Goal: Task Accomplishment & Management: Manage account settings

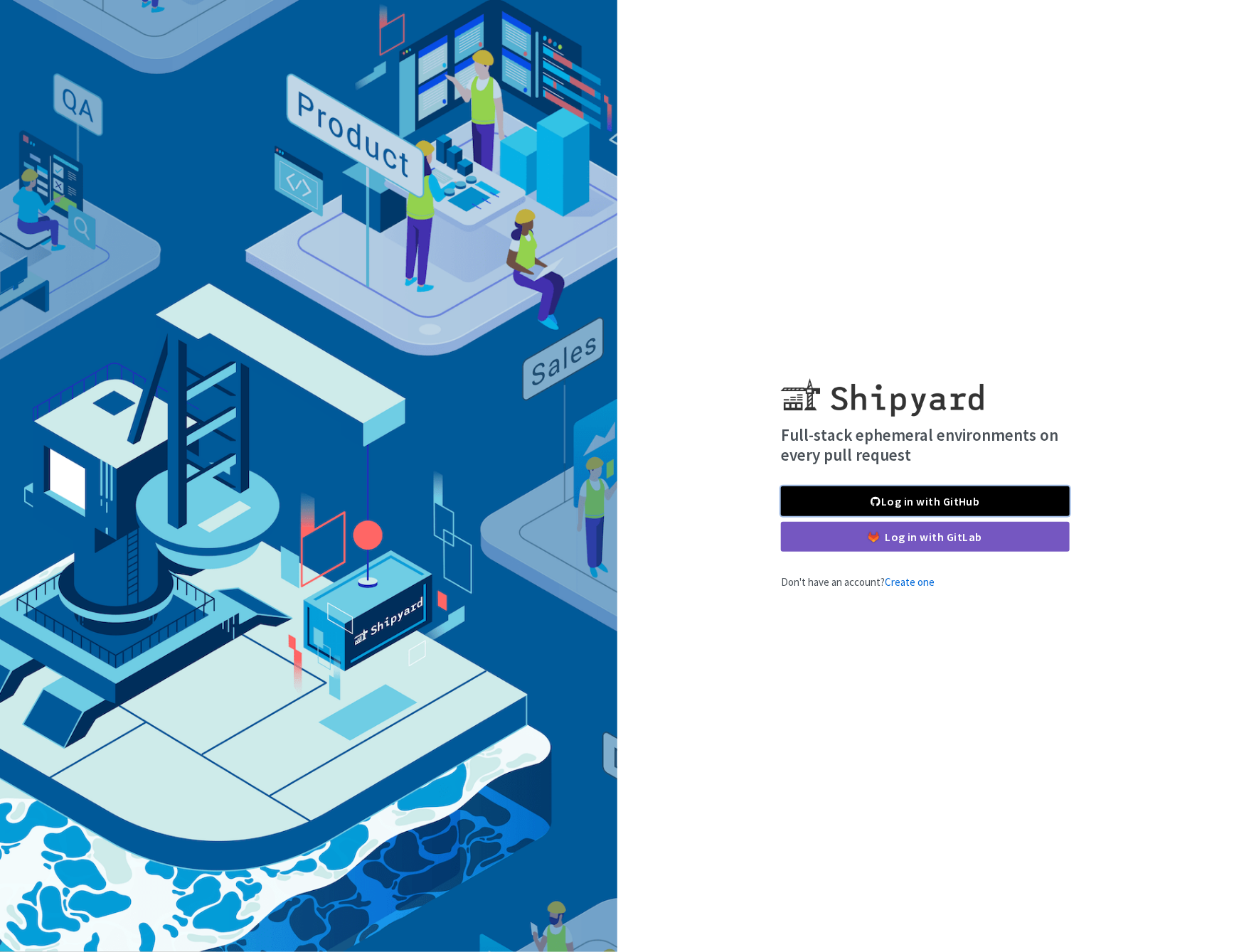
click at [906, 500] on link "Log in with GitHub" at bounding box center [925, 501] width 288 height 30
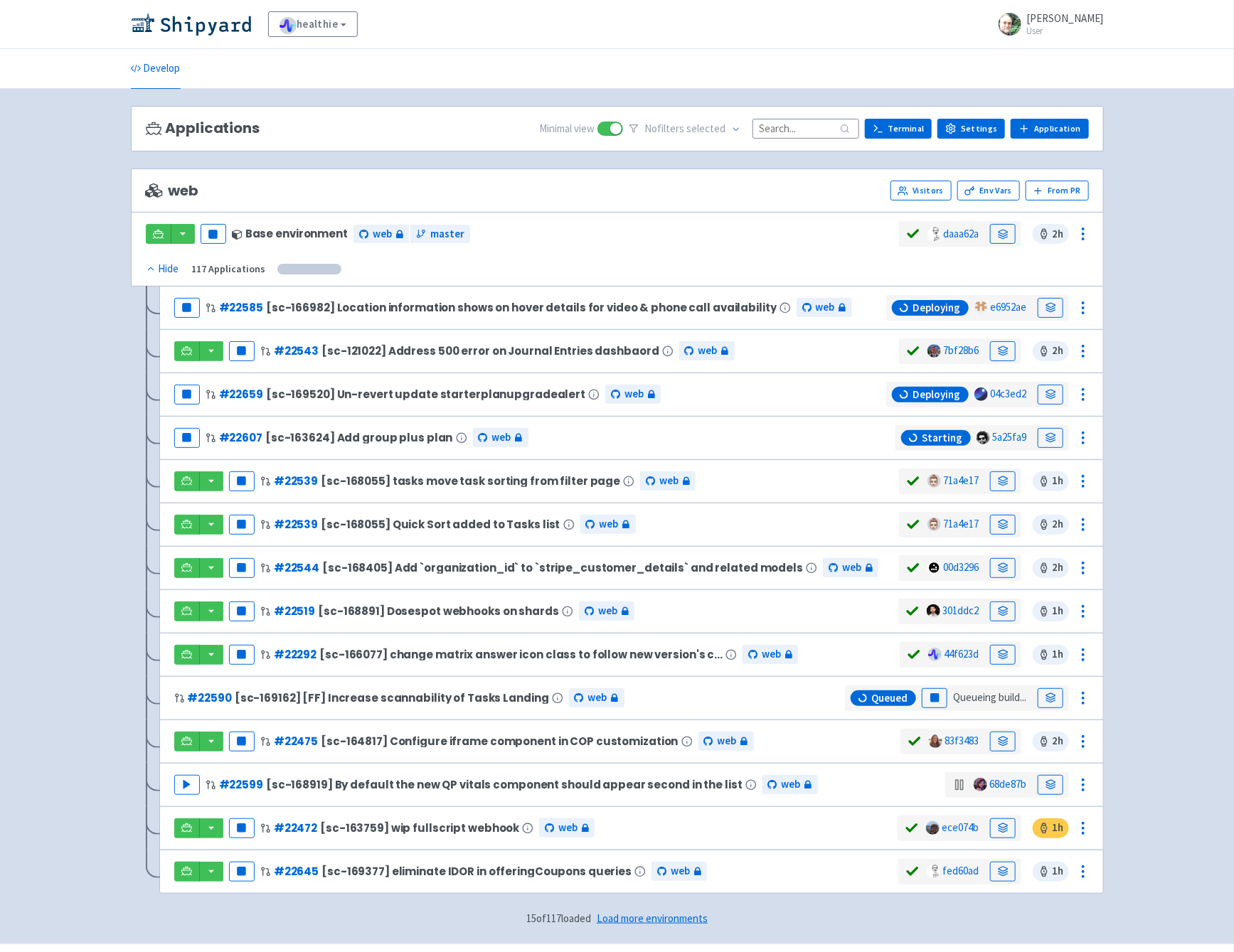
click at [802, 129] on input at bounding box center [806, 129] width 107 height 20
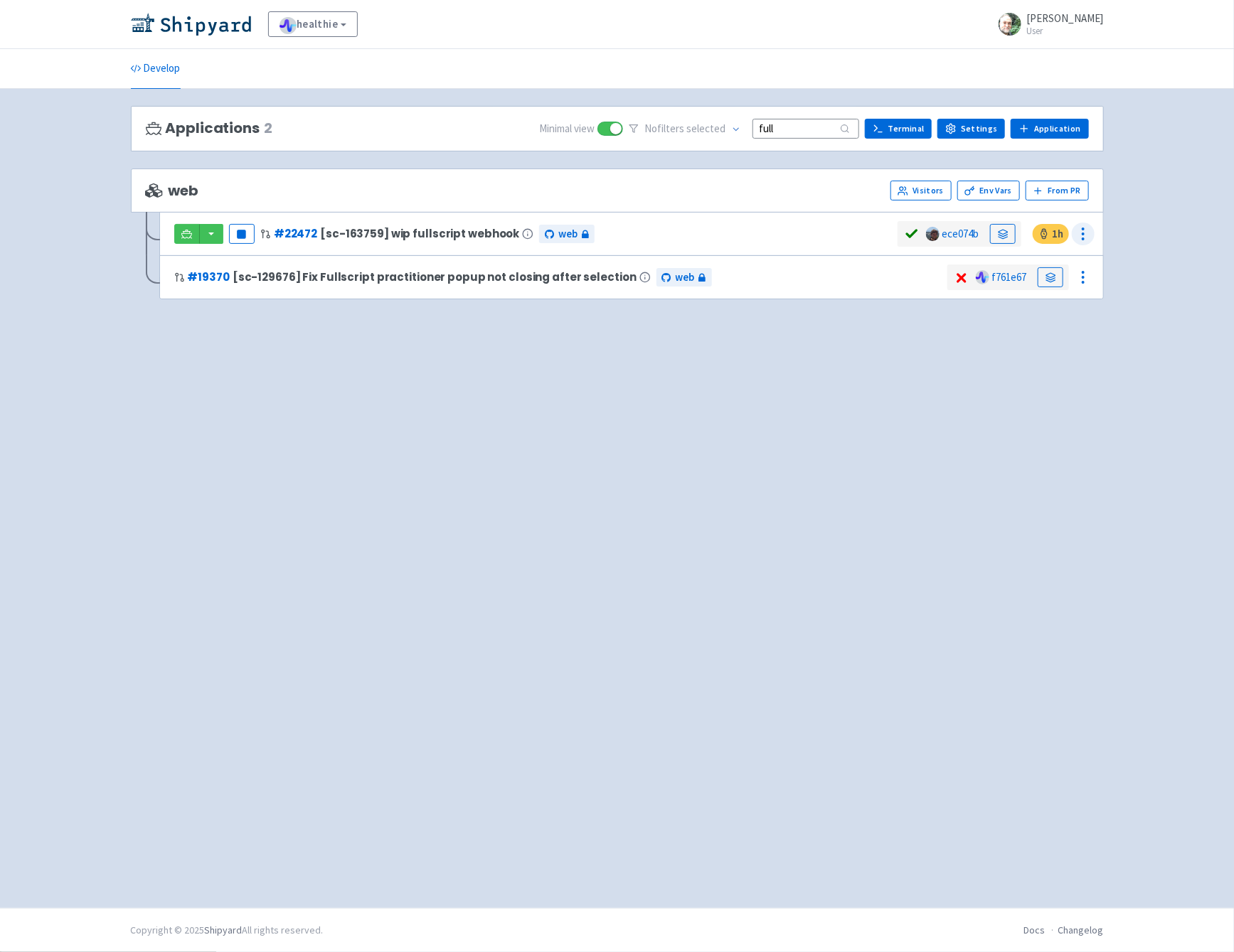
type input "full"
click at [1083, 230] on icon at bounding box center [1083, 233] width 17 height 17
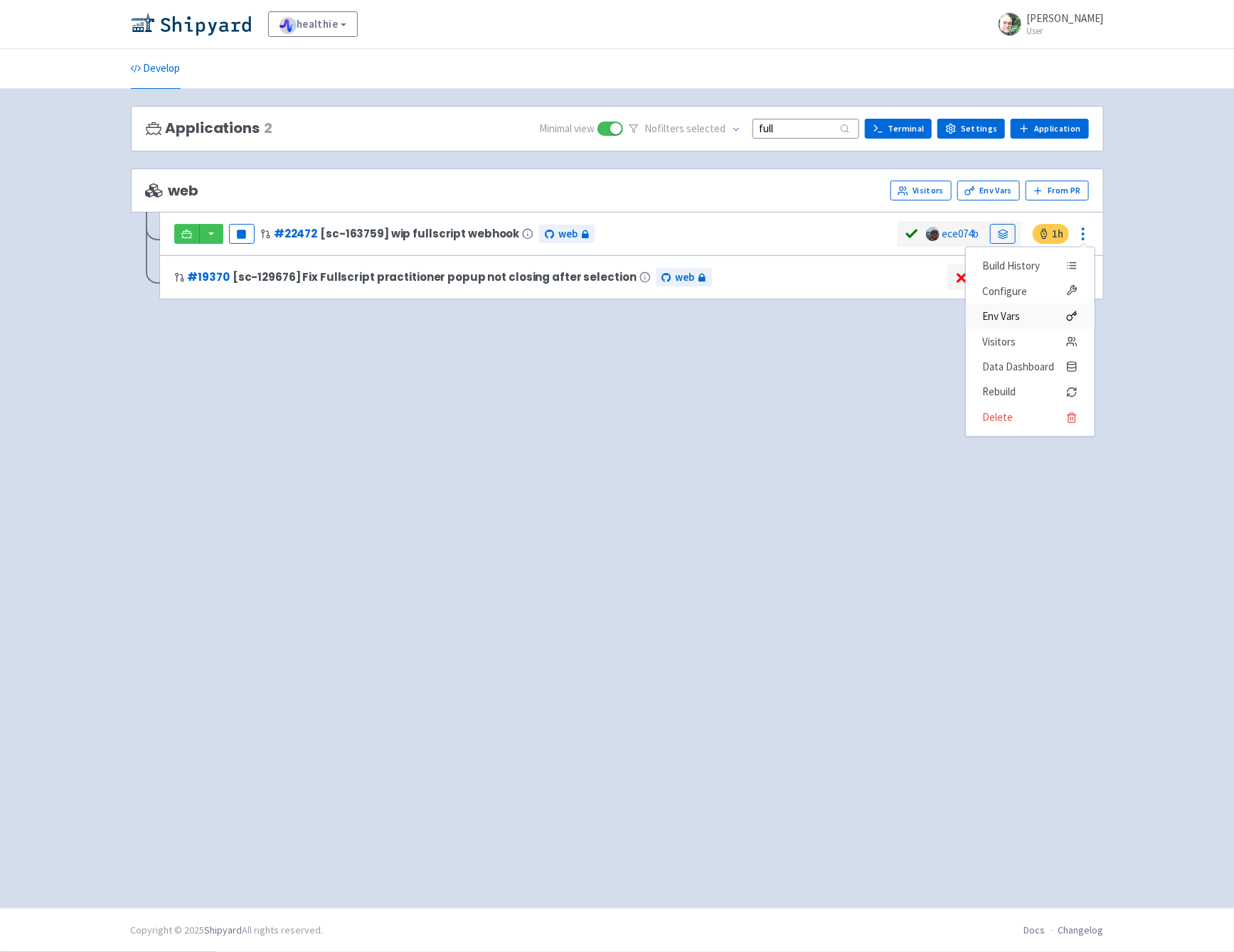
click at [1035, 313] on span "Env Vars" at bounding box center [1030, 316] width 95 height 20
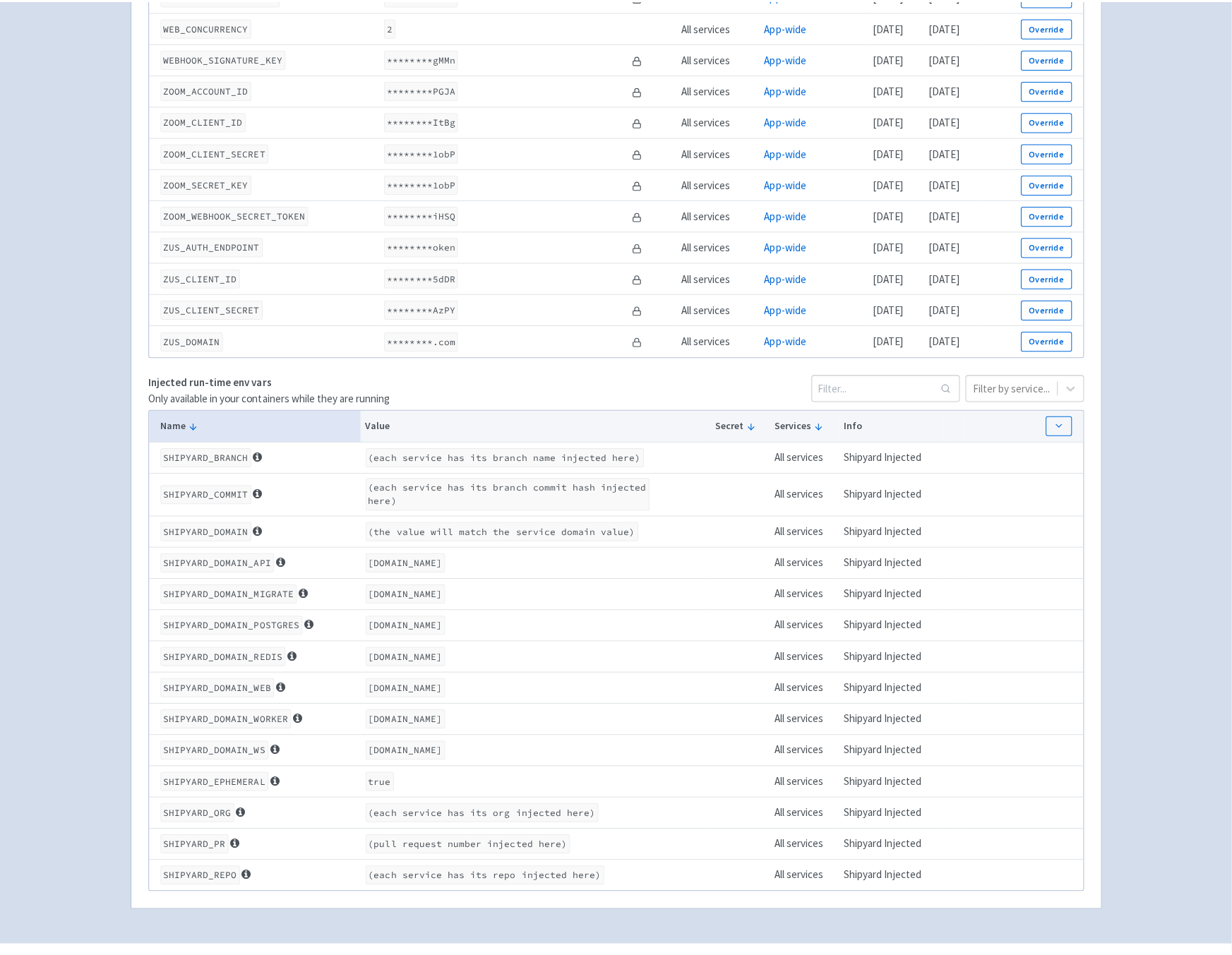
scroll to position [5195, 0]
